Goal: Contribute content: Add original content to the website for others to see

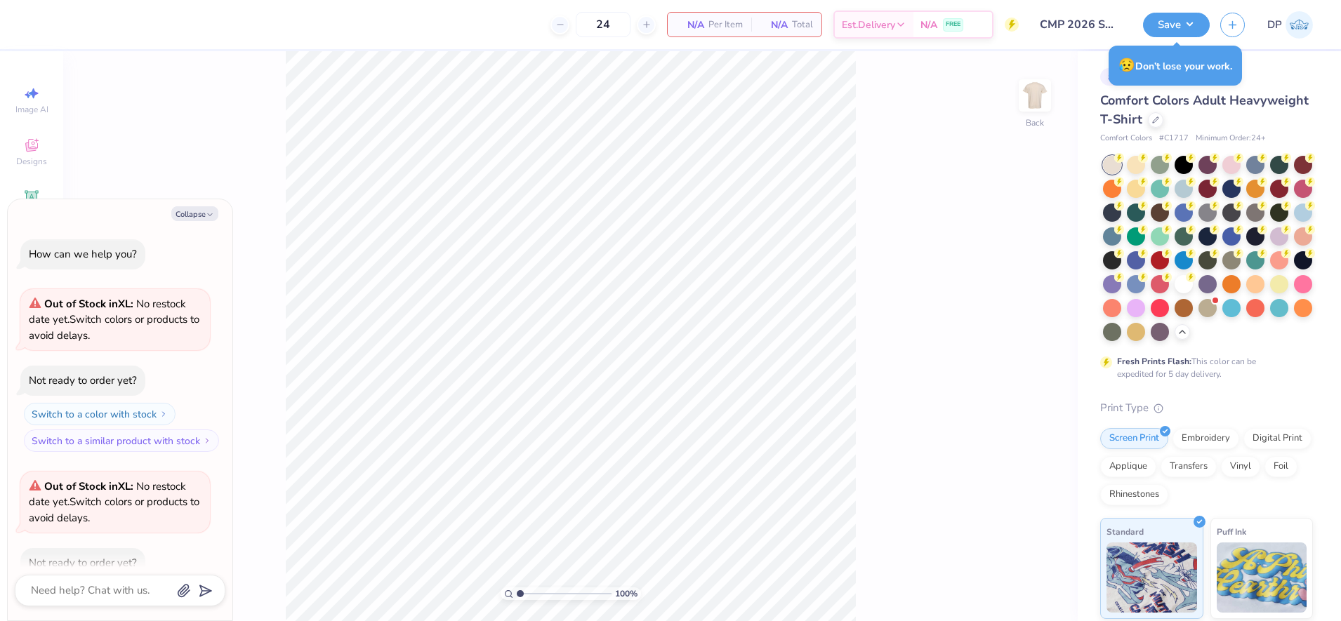
scroll to position [260, 0]
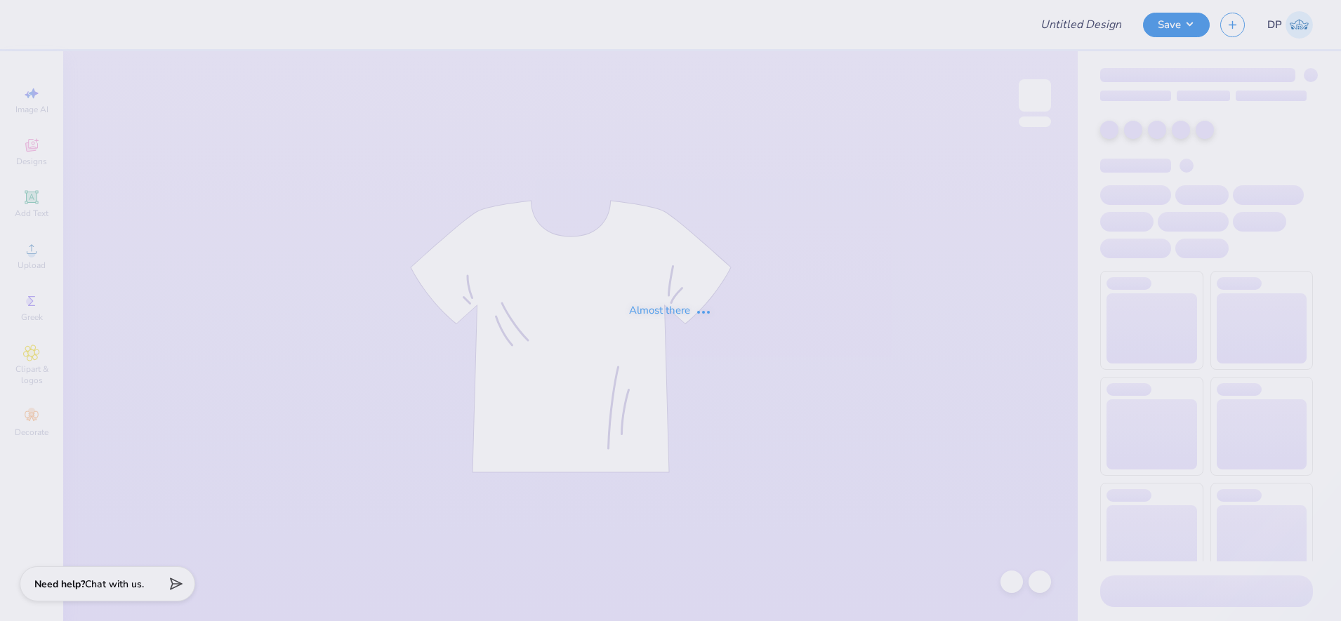
type input "CMP 2026 Swag - [GEOGRAPHIC_DATA][PERSON_NAME]"
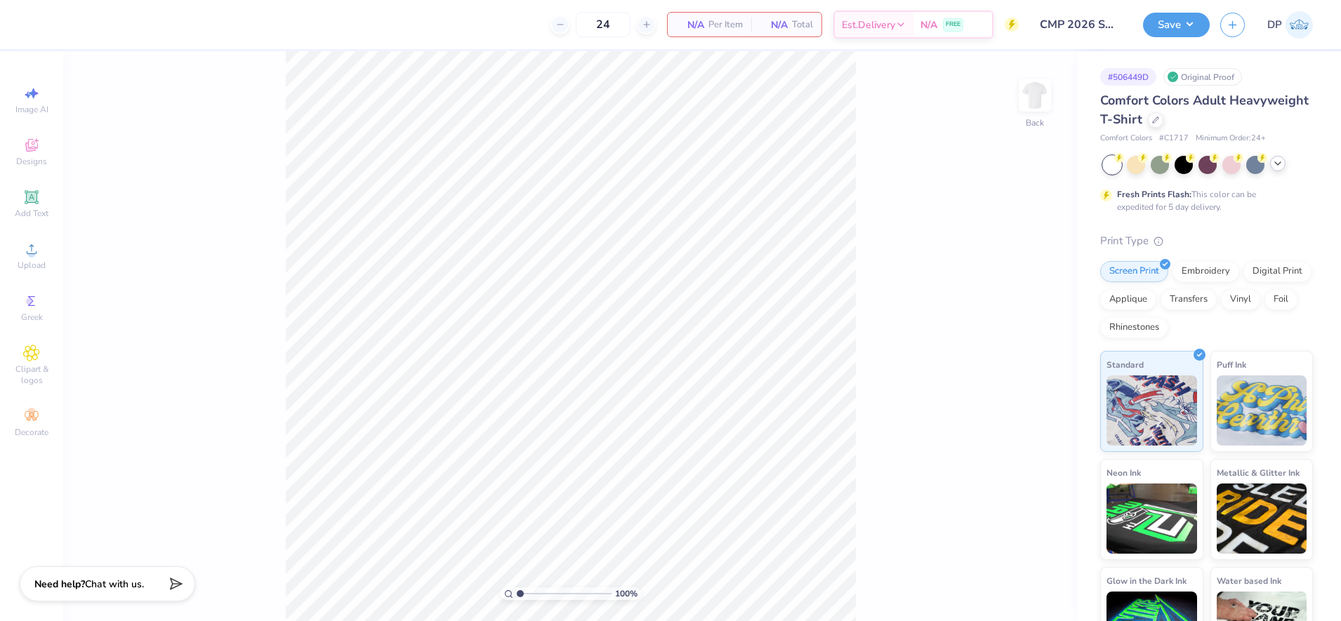
click at [1276, 168] on icon at bounding box center [1277, 163] width 11 height 11
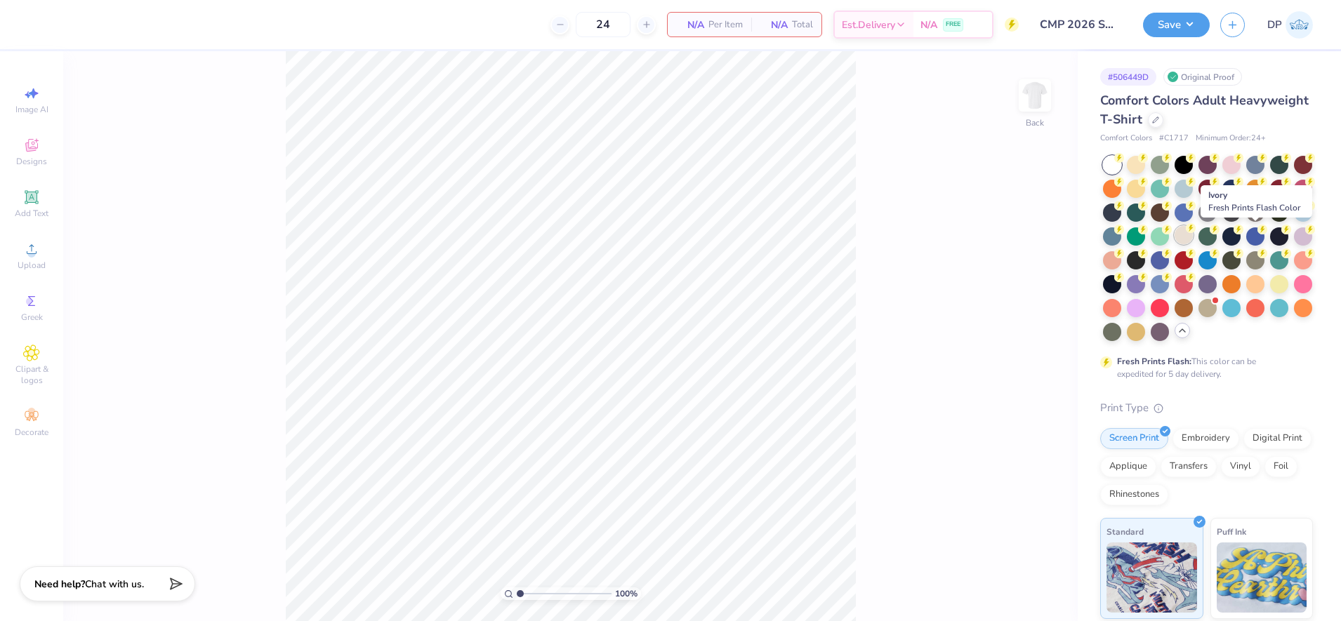
click at [1193, 241] on div at bounding box center [1184, 235] width 18 height 18
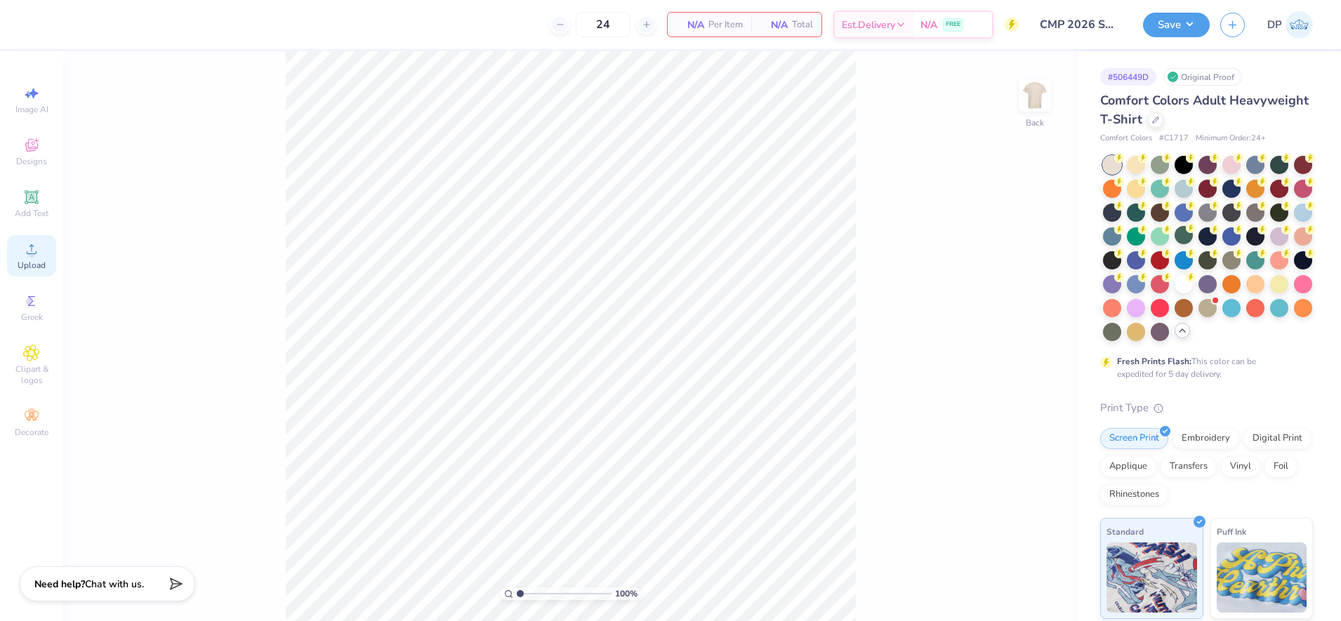
click at [41, 244] on div "Upload" at bounding box center [31, 255] width 49 height 41
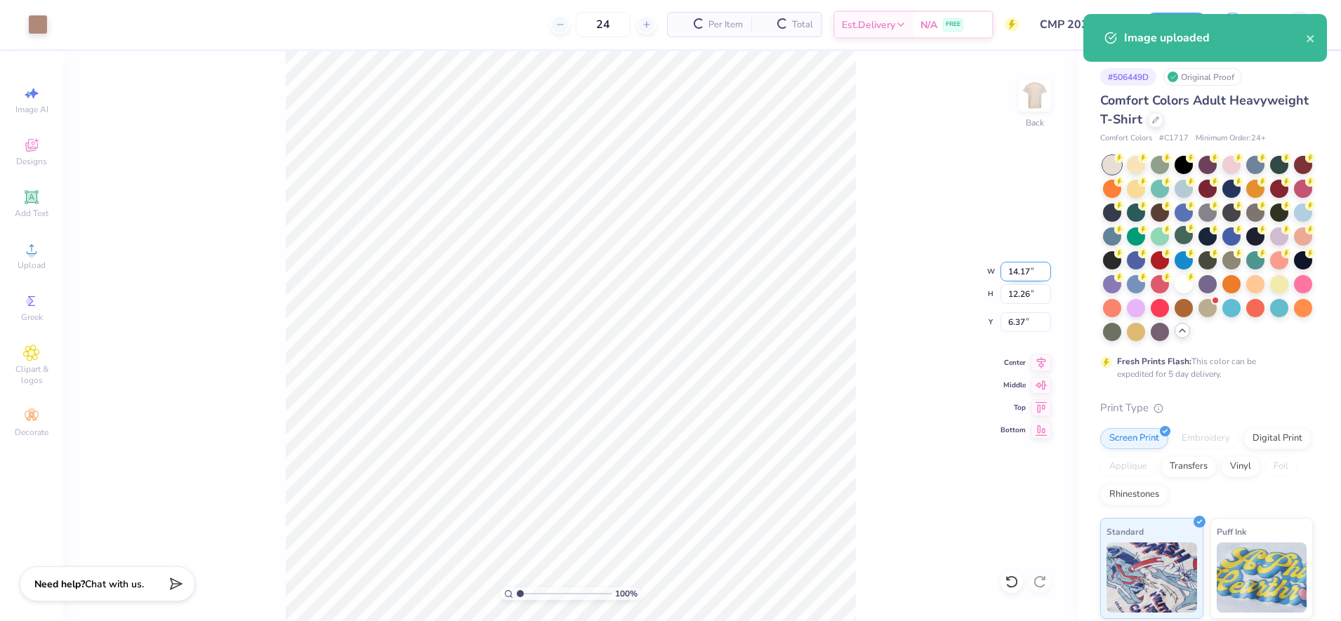
click at [1008, 273] on input "14.17" at bounding box center [1025, 272] width 51 height 20
click at [1011, 271] on input "14.17" at bounding box center [1025, 272] width 51 height 20
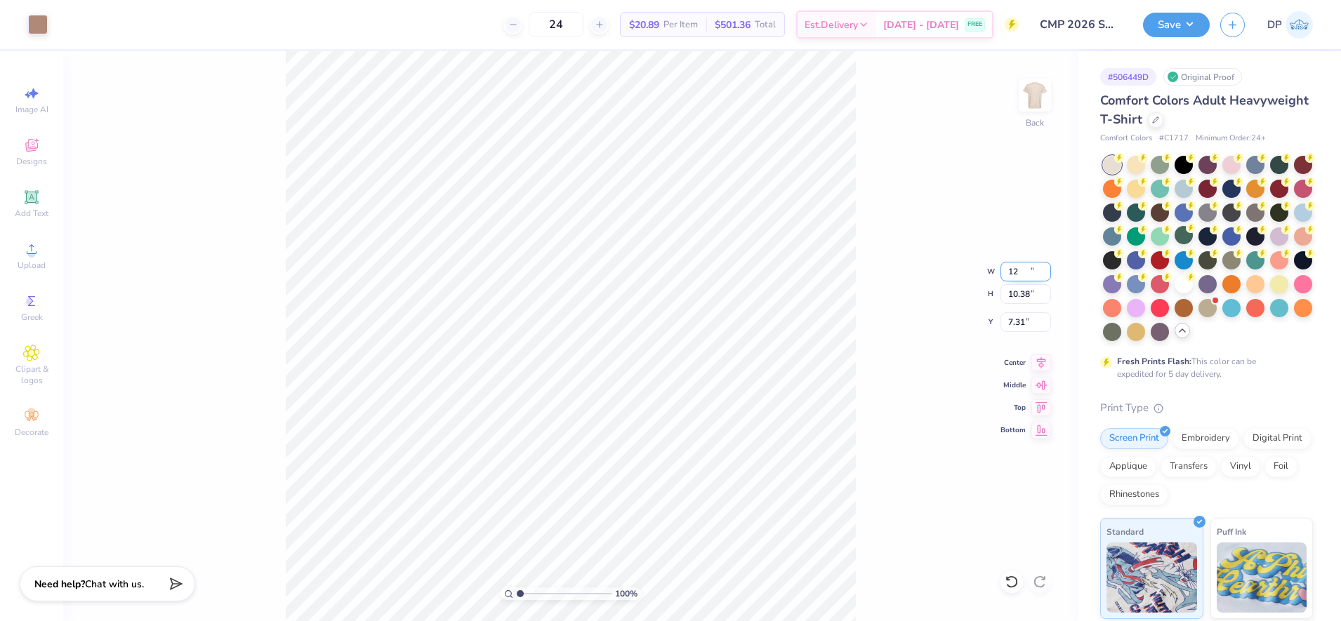
type input "12.00"
type input "10.38"
click at [1016, 329] on input "7.31" at bounding box center [1025, 322] width 51 height 20
click at [1015, 329] on input "7.31" at bounding box center [1025, 322] width 51 height 20
type input "3.00"
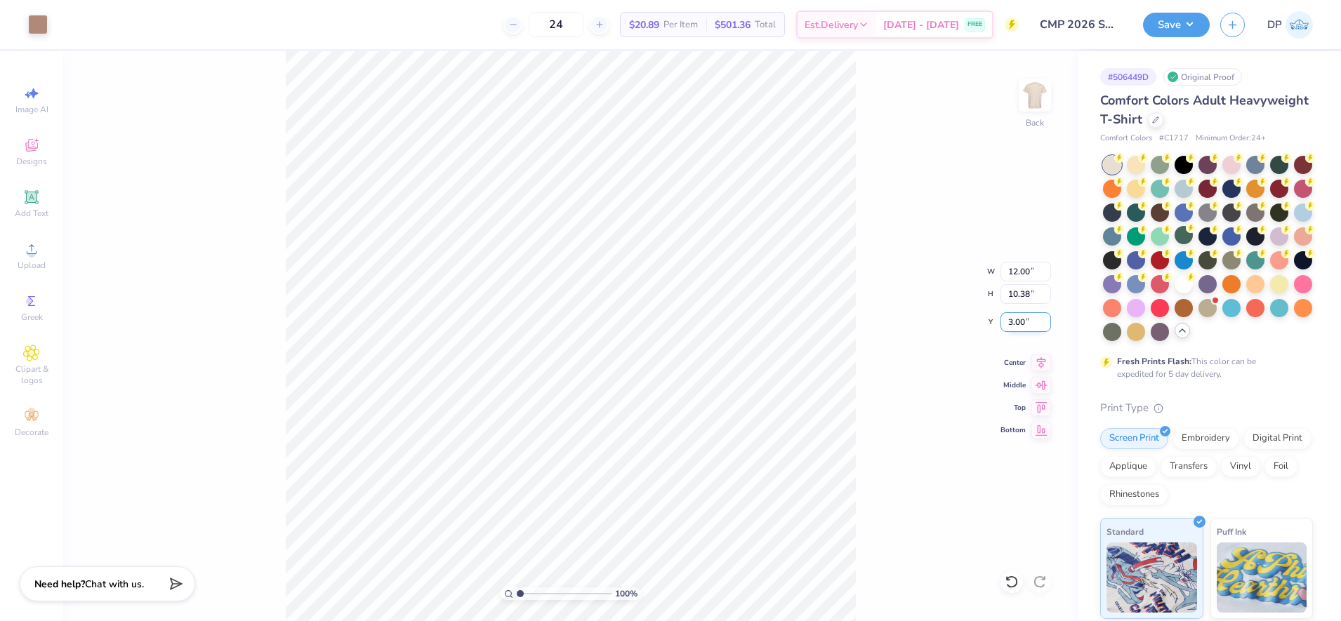
click at [1017, 320] on input "3.00" at bounding box center [1025, 322] width 51 height 20
type input "3"
type input "2.00"
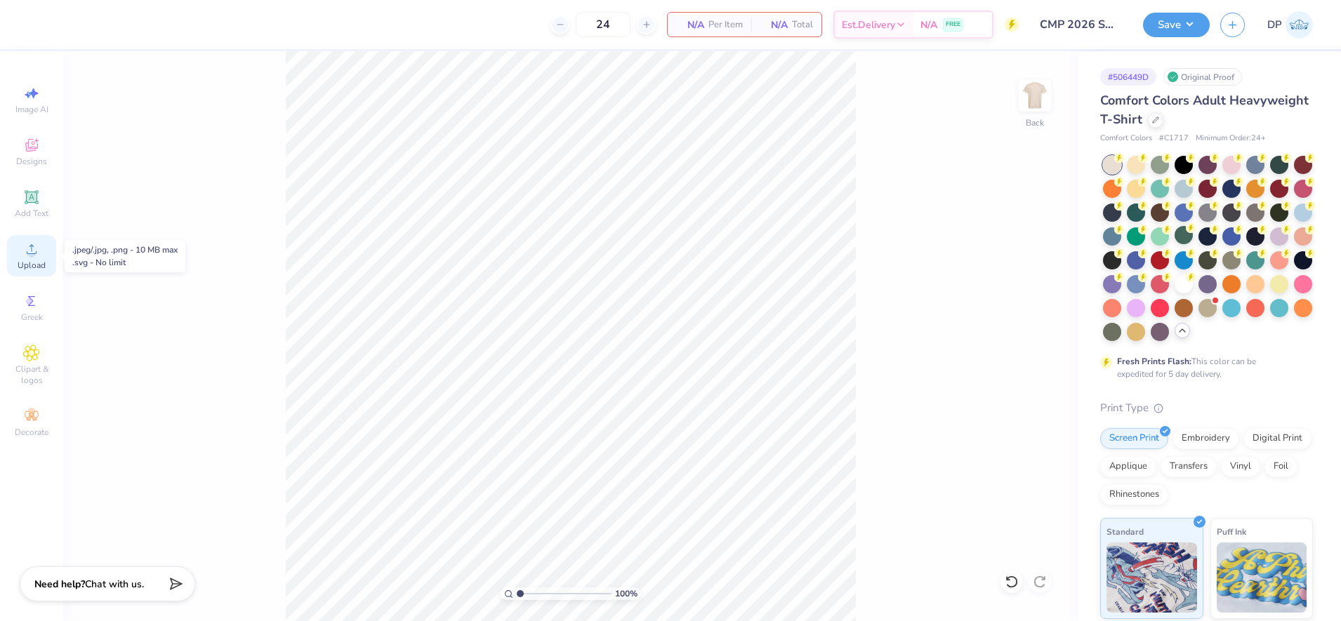
click at [25, 251] on icon at bounding box center [31, 249] width 17 height 17
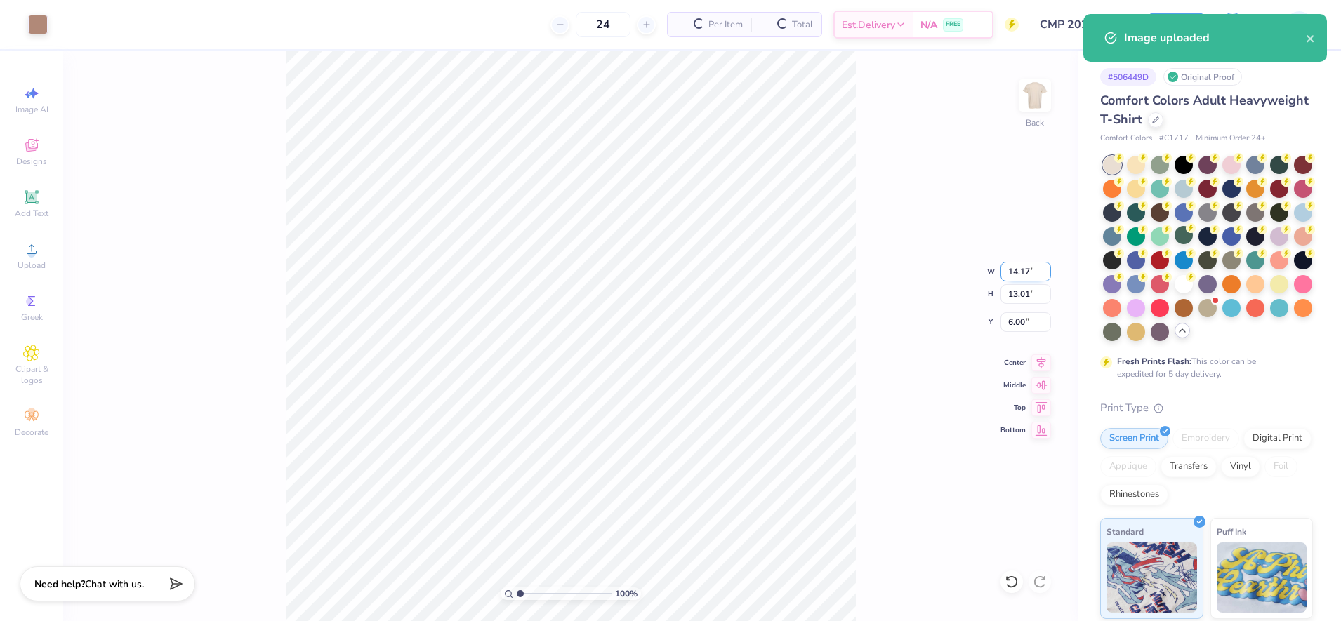
click at [1014, 274] on input "14.17" at bounding box center [1025, 272] width 51 height 20
type input "12.00"
type input "11.01"
click at [1023, 317] on input "6.99" at bounding box center [1025, 322] width 51 height 20
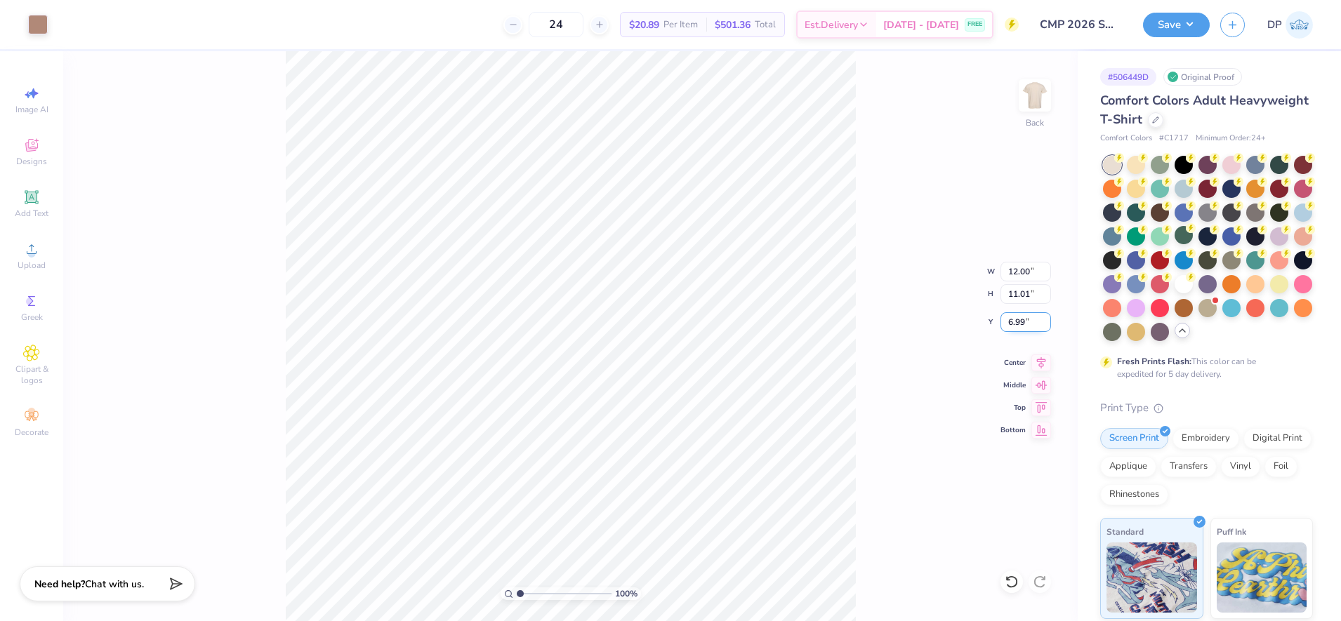
click at [1023, 317] on input "6.99" at bounding box center [1025, 322] width 51 height 20
click at [1018, 317] on input "6.99" at bounding box center [1025, 322] width 51 height 20
type input "2.00"
click at [866, 131] on div "100 % Back W 12.00 12.00 " H 11.01 11.01 " Y 2.00 2.00 " Center Middle Top Bott…" at bounding box center [570, 336] width 1014 height 570
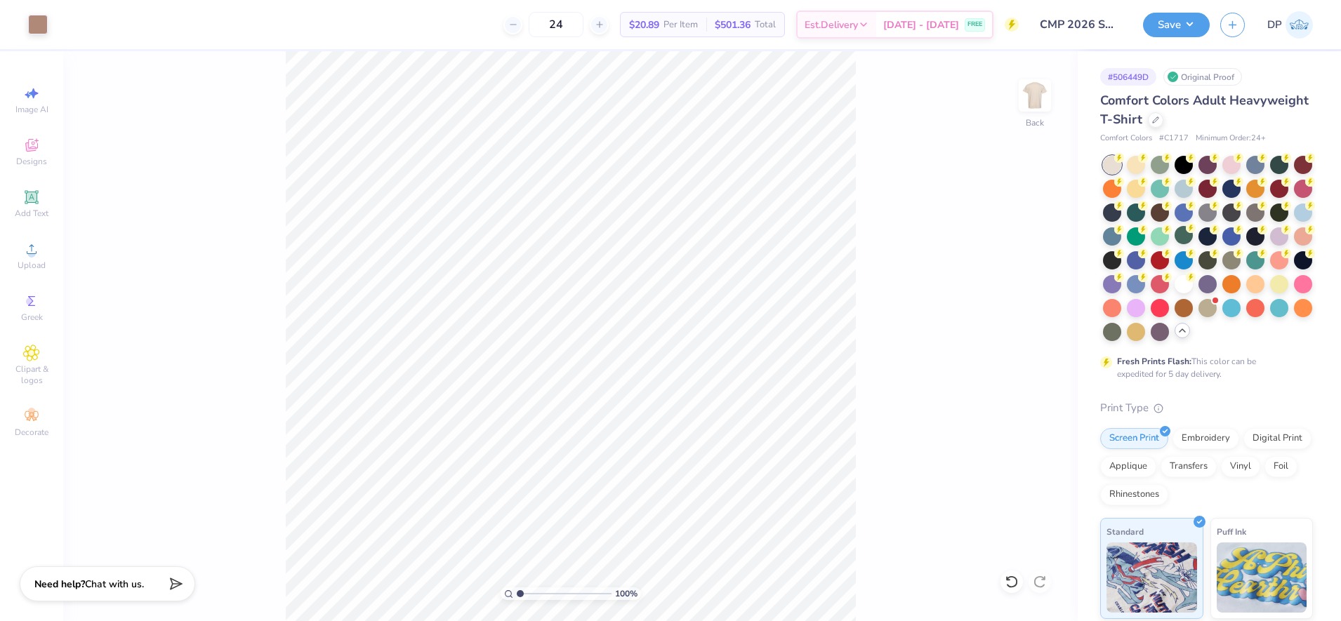
click at [865, 131] on div "100 % Back" at bounding box center [570, 336] width 1014 height 570
click at [1016, 275] on input "12.00" at bounding box center [1025, 272] width 51 height 20
type input "11.50"
type input "10.55"
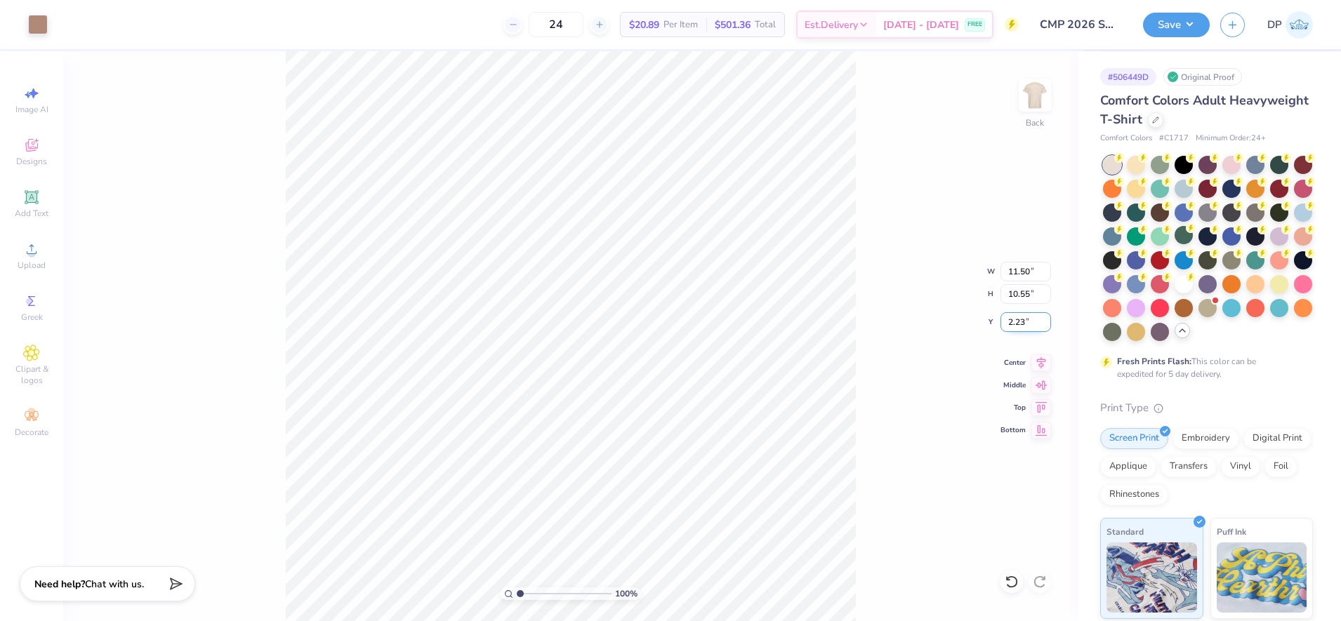
click at [1020, 318] on input "2.23" at bounding box center [1025, 322] width 51 height 20
type input "2.00"
click at [1176, 26] on button "Save" at bounding box center [1176, 23] width 67 height 25
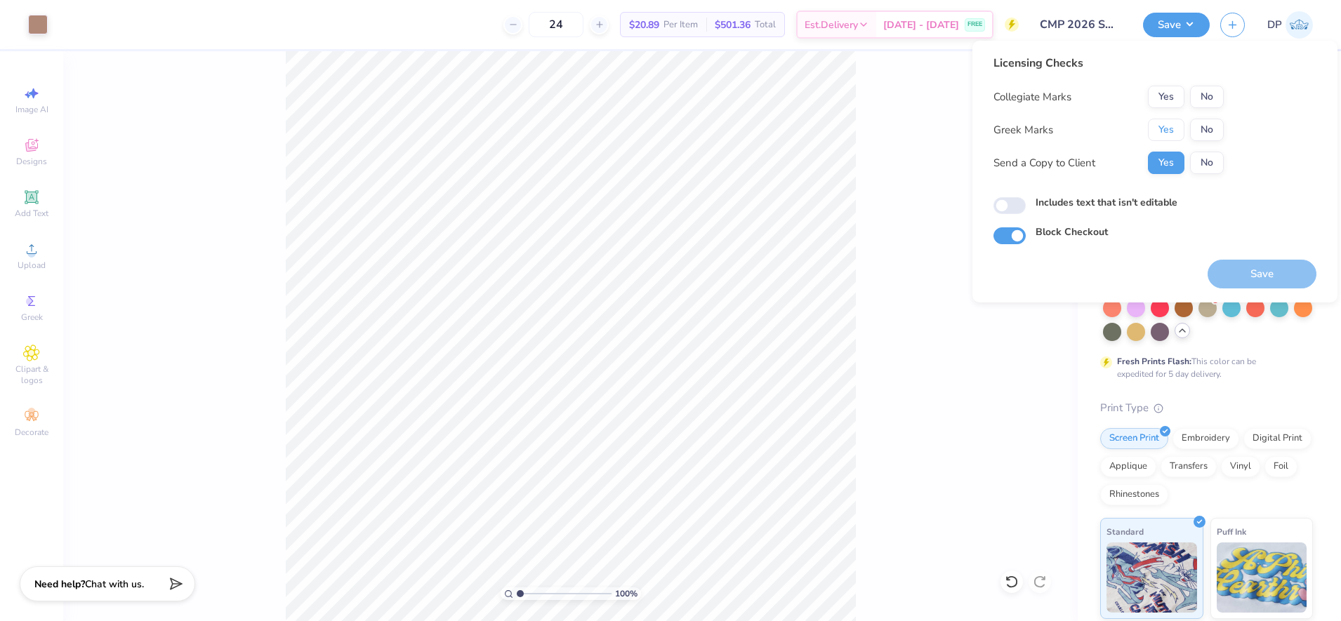
click at [1175, 125] on button "Yes" at bounding box center [1166, 130] width 37 height 22
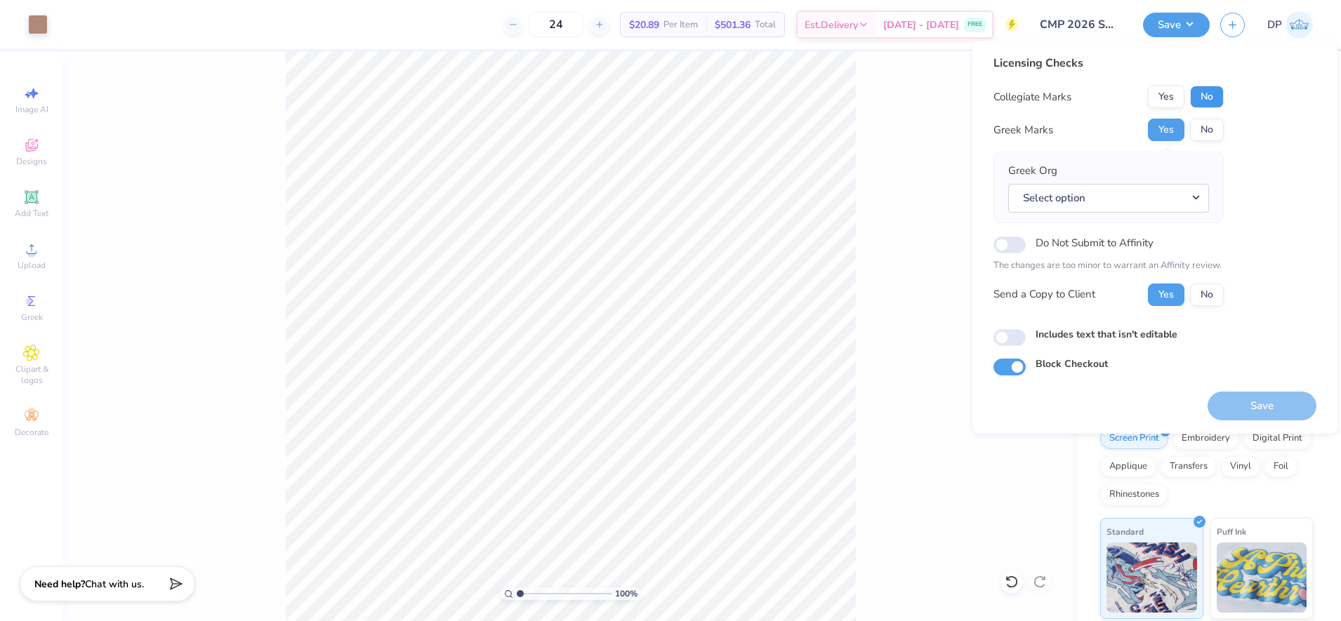
click at [1201, 102] on button "No" at bounding box center [1207, 97] width 34 height 22
click at [1203, 126] on button "No" at bounding box center [1207, 130] width 34 height 22
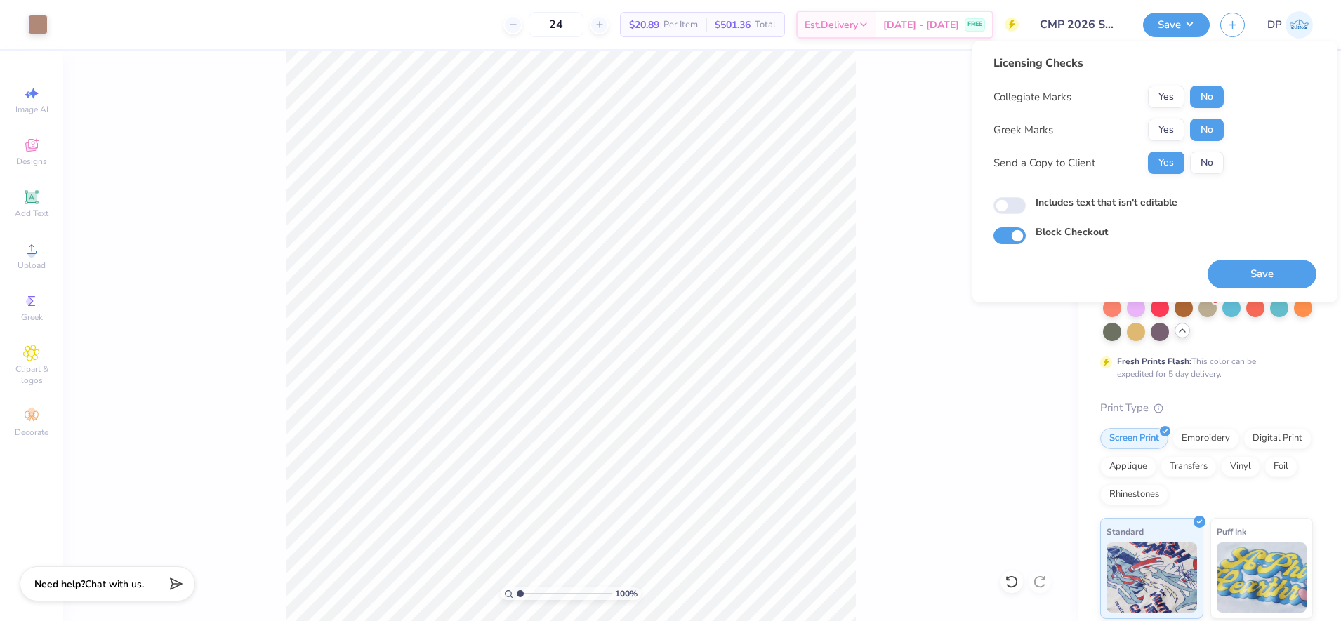
click at [1118, 204] on label "Includes text that isn't editable" at bounding box center [1107, 202] width 142 height 15
click at [1026, 204] on input "Includes text that isn't editable" at bounding box center [1009, 205] width 32 height 17
checkbox input "true"
click at [1263, 265] on button "Save" at bounding box center [1262, 274] width 109 height 29
